Goal: Task Accomplishment & Management: Use online tool/utility

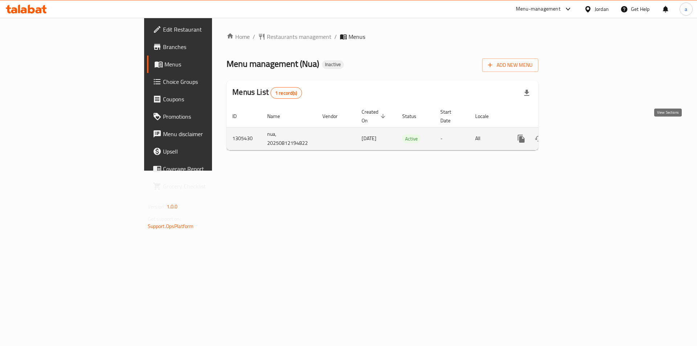
click at [578, 134] on icon "enhanced table" at bounding box center [573, 138] width 9 height 9
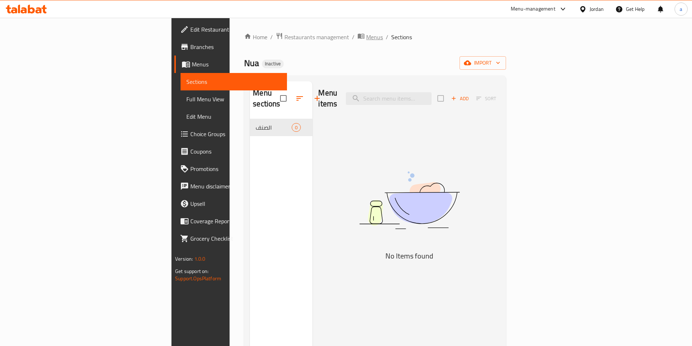
click at [366, 34] on span "Menus" at bounding box center [374, 37] width 17 height 9
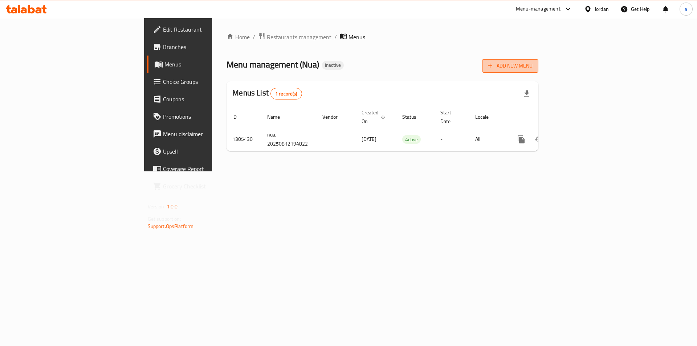
click at [533, 67] on span "Add New Menu" at bounding box center [510, 65] width 45 height 9
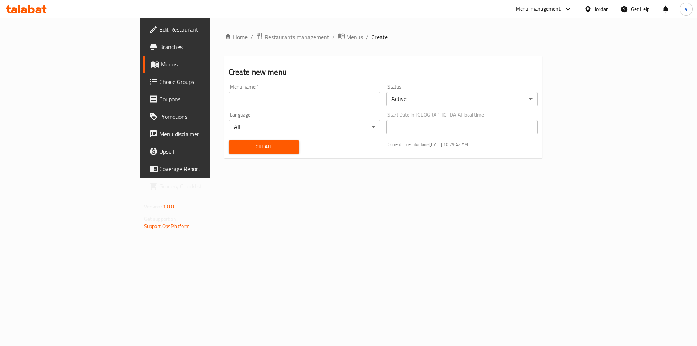
click at [352, 100] on input "text" at bounding box center [305, 99] width 152 height 15
type input "13/8"
click at [239, 140] on button "Create" at bounding box center [264, 146] width 71 height 13
click at [346, 35] on span "Menus" at bounding box center [354, 37] width 17 height 9
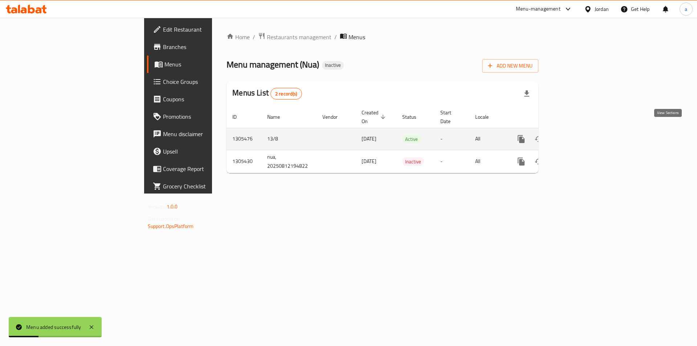
click at [577, 136] on icon "enhanced table" at bounding box center [573, 139] width 7 height 7
